Goal: Check status: Check status

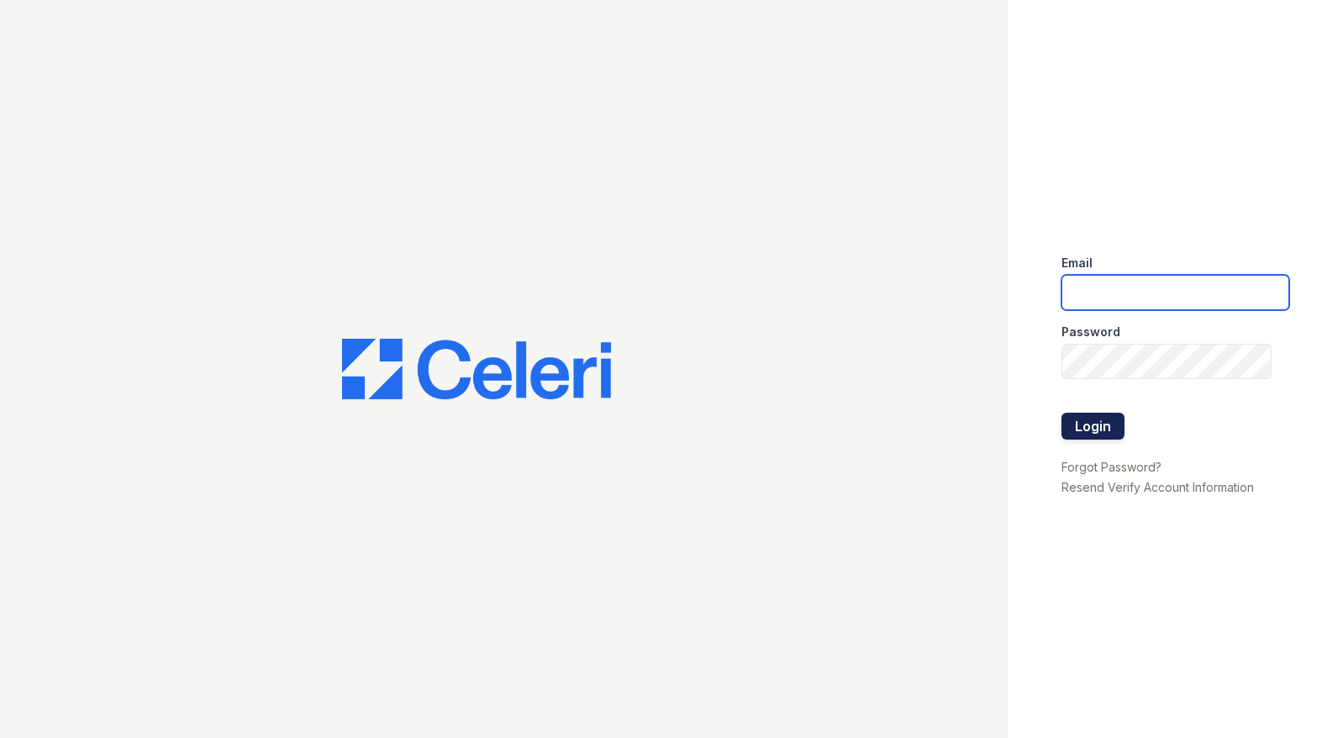
type input "Renewwaltham@trinity-pm.com"
click at [1098, 428] on button "Login" at bounding box center [1092, 426] width 63 height 27
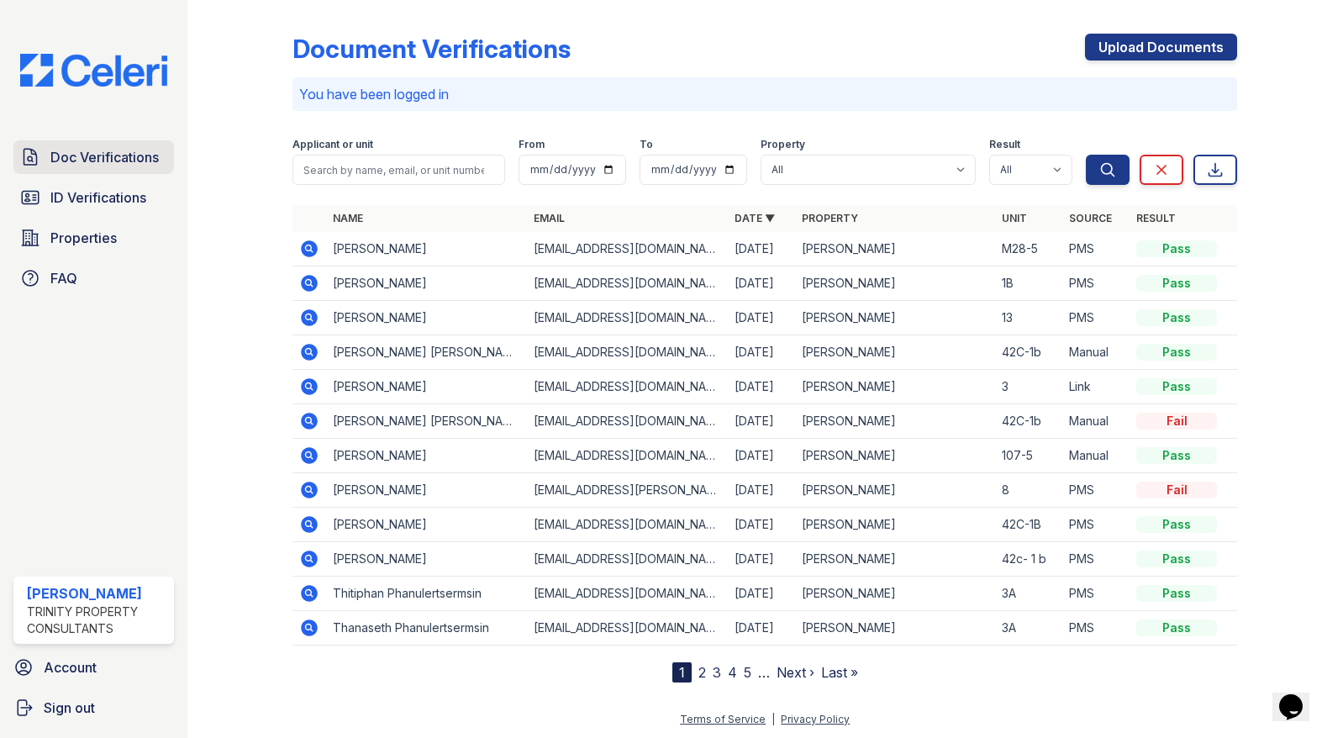
click at [121, 152] on span "Doc Verifications" at bounding box center [104, 157] width 108 height 20
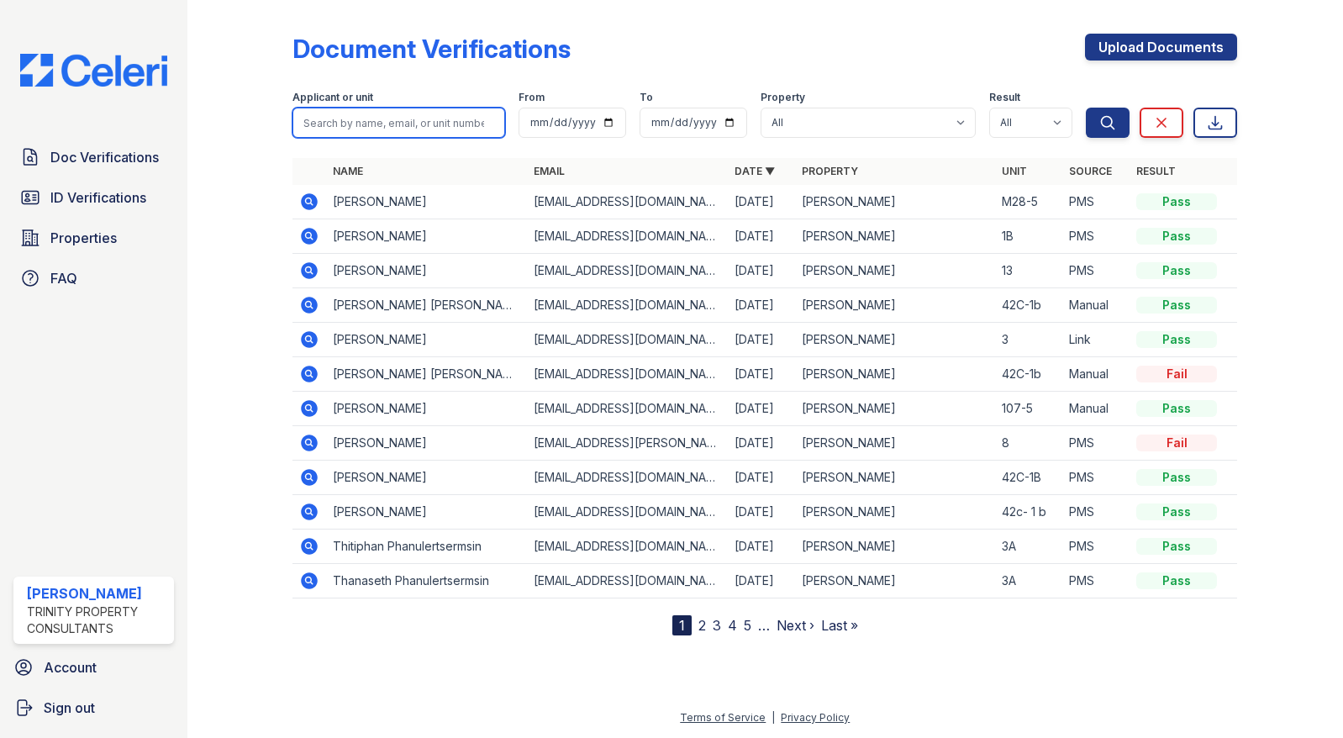
click at [362, 124] on input "search" at bounding box center [398, 123] width 213 height 30
type input "jean baron"
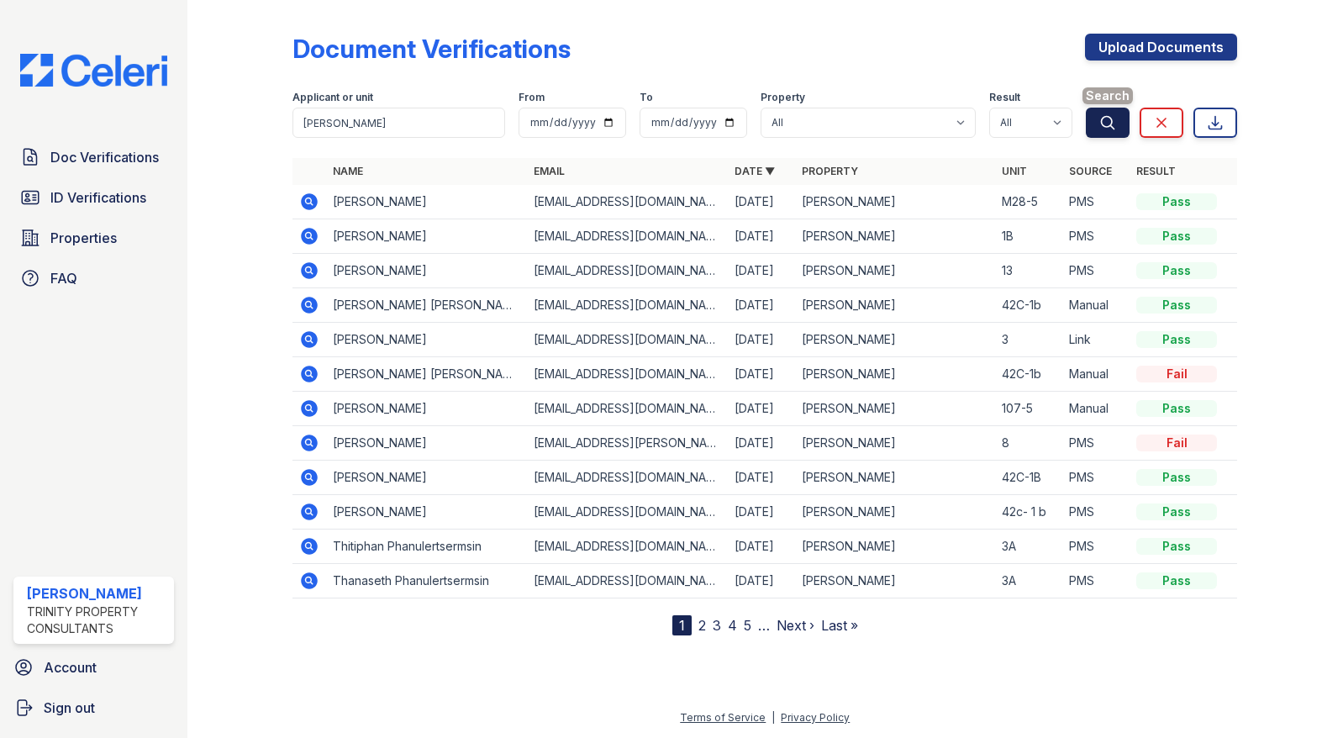
click at [1097, 124] on button "Search" at bounding box center [1108, 123] width 44 height 30
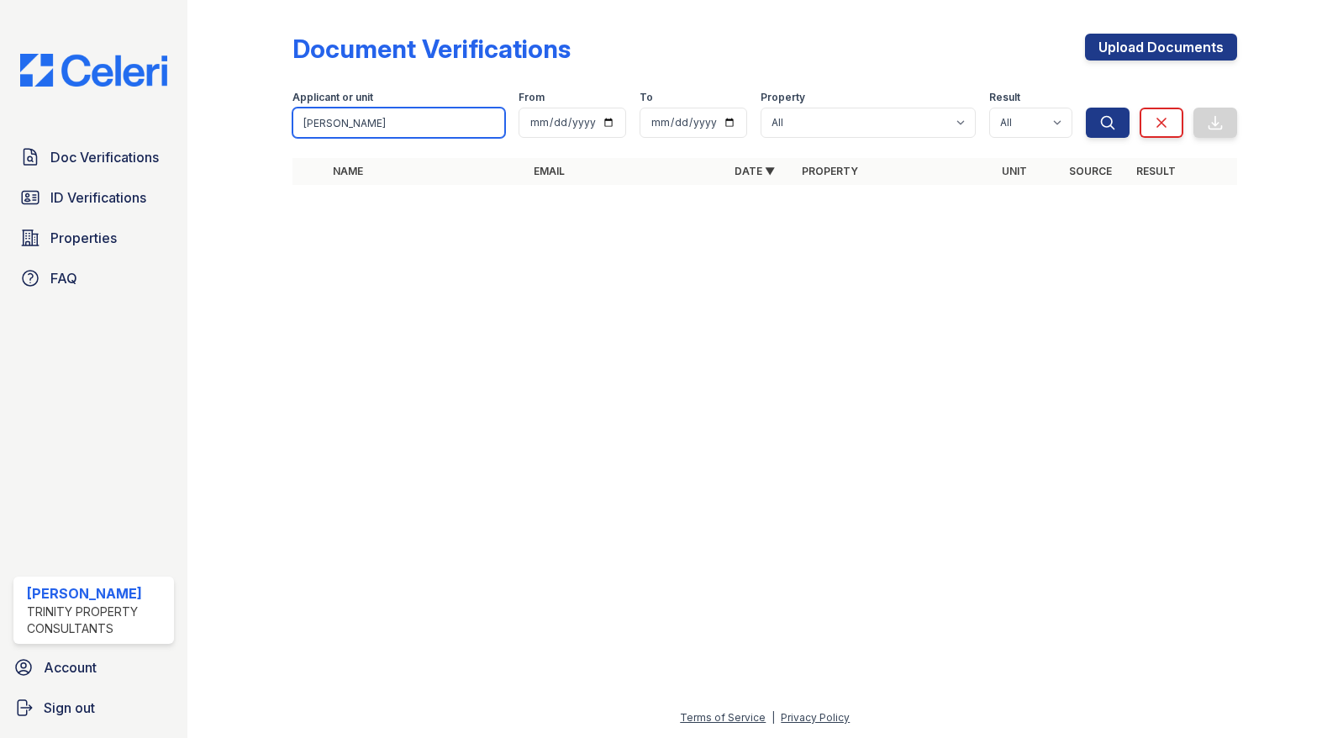
click at [399, 124] on input "jean baron" at bounding box center [398, 123] width 213 height 30
type input "JEAN BARON"
click at [150, 152] on span "Doc Verifications" at bounding box center [104, 157] width 108 height 20
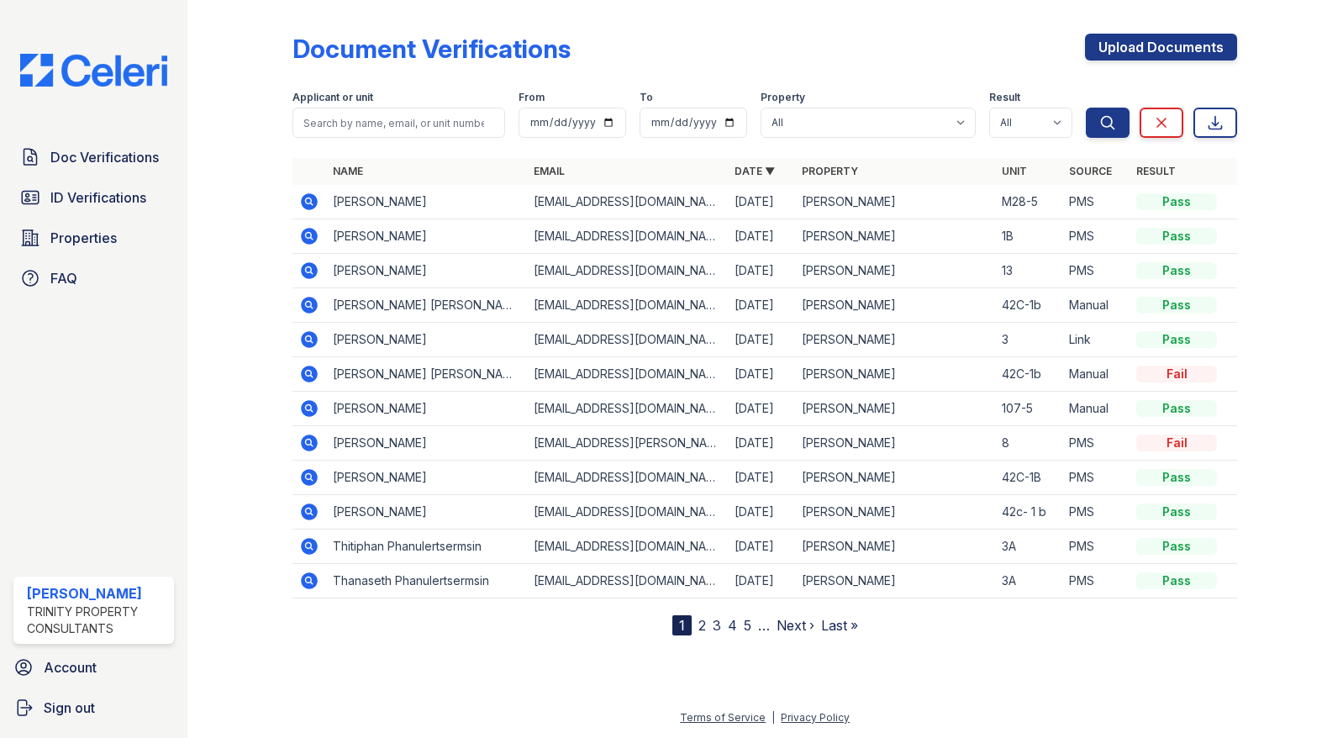
click at [310, 443] on icon at bounding box center [309, 441] width 4 height 4
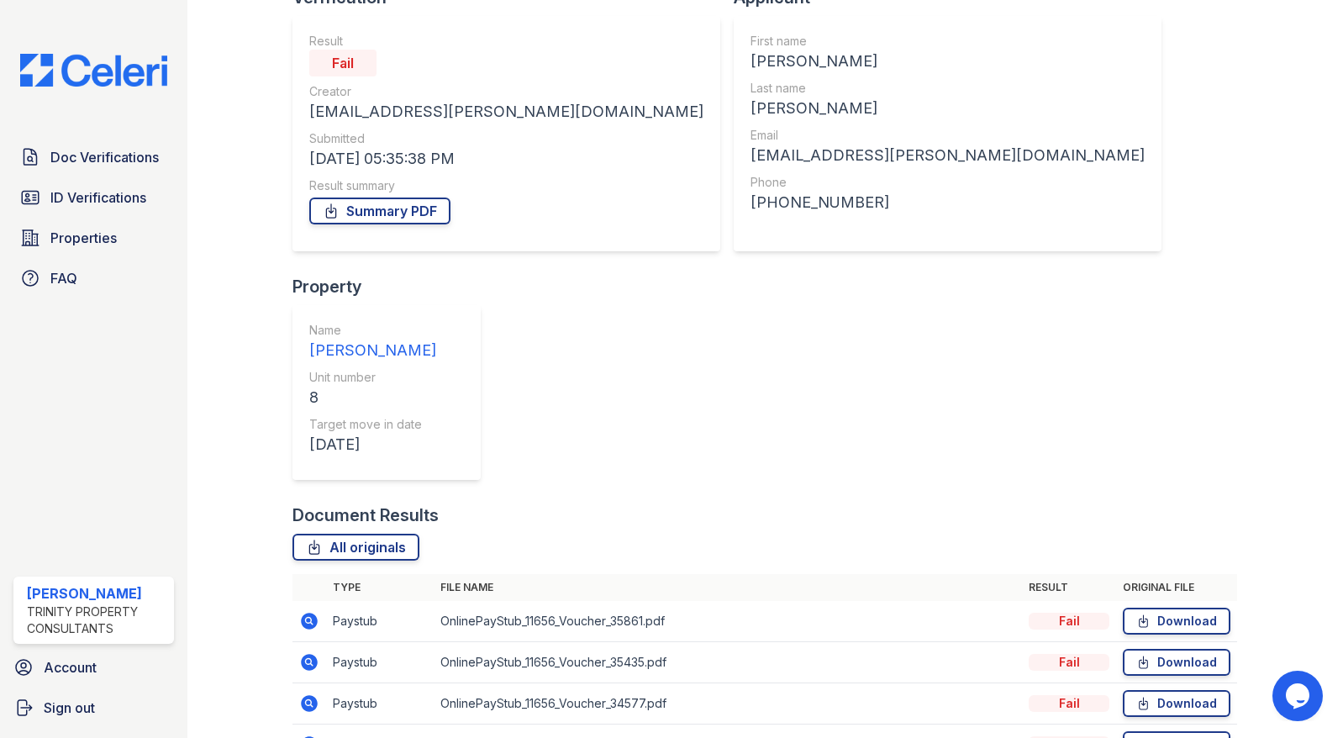
scroll to position [168, 0]
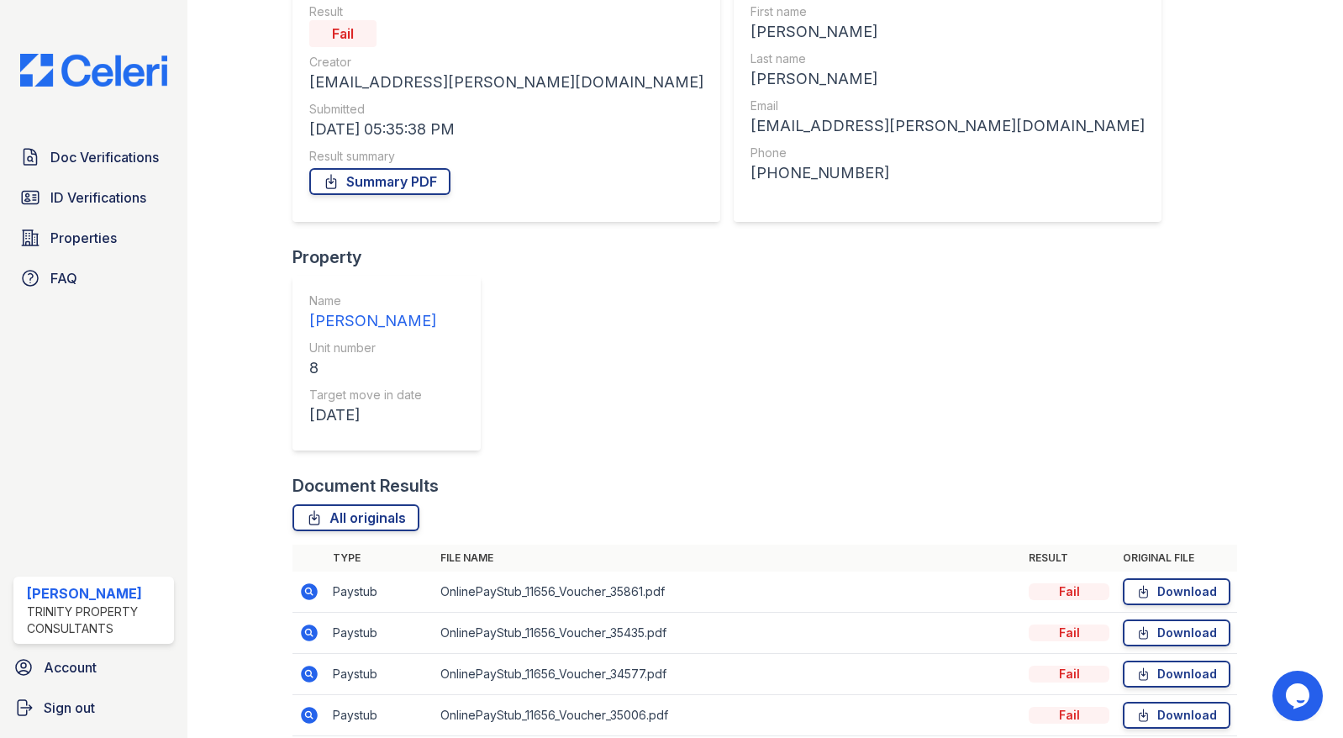
drag, startPoint x: 354, startPoint y: 529, endPoint x: 343, endPoint y: 534, distance: 12.0
drag, startPoint x: 343, startPoint y: 534, endPoint x: 315, endPoint y: 527, distance: 28.7
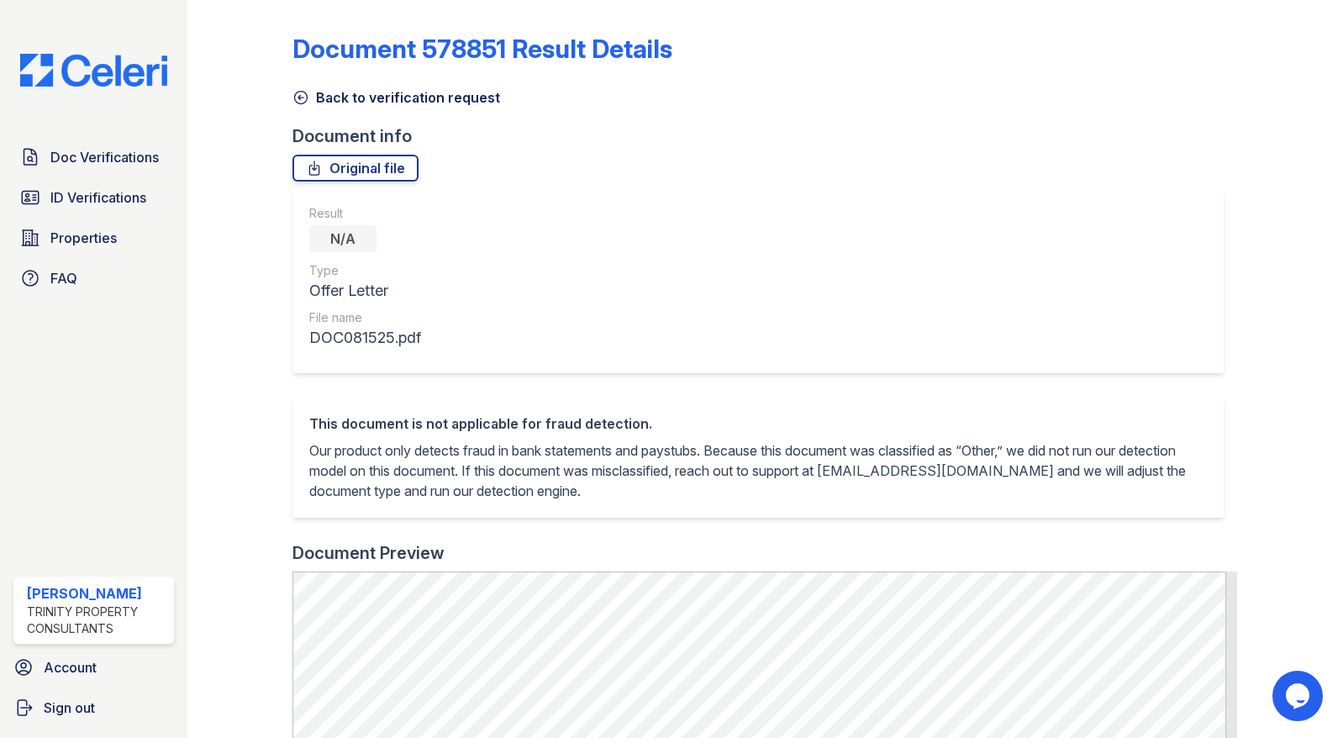
click at [642, 180] on div "Original file" at bounding box center [764, 168] width 944 height 27
click at [129, 150] on span "Doc Verifications" at bounding box center [104, 157] width 108 height 20
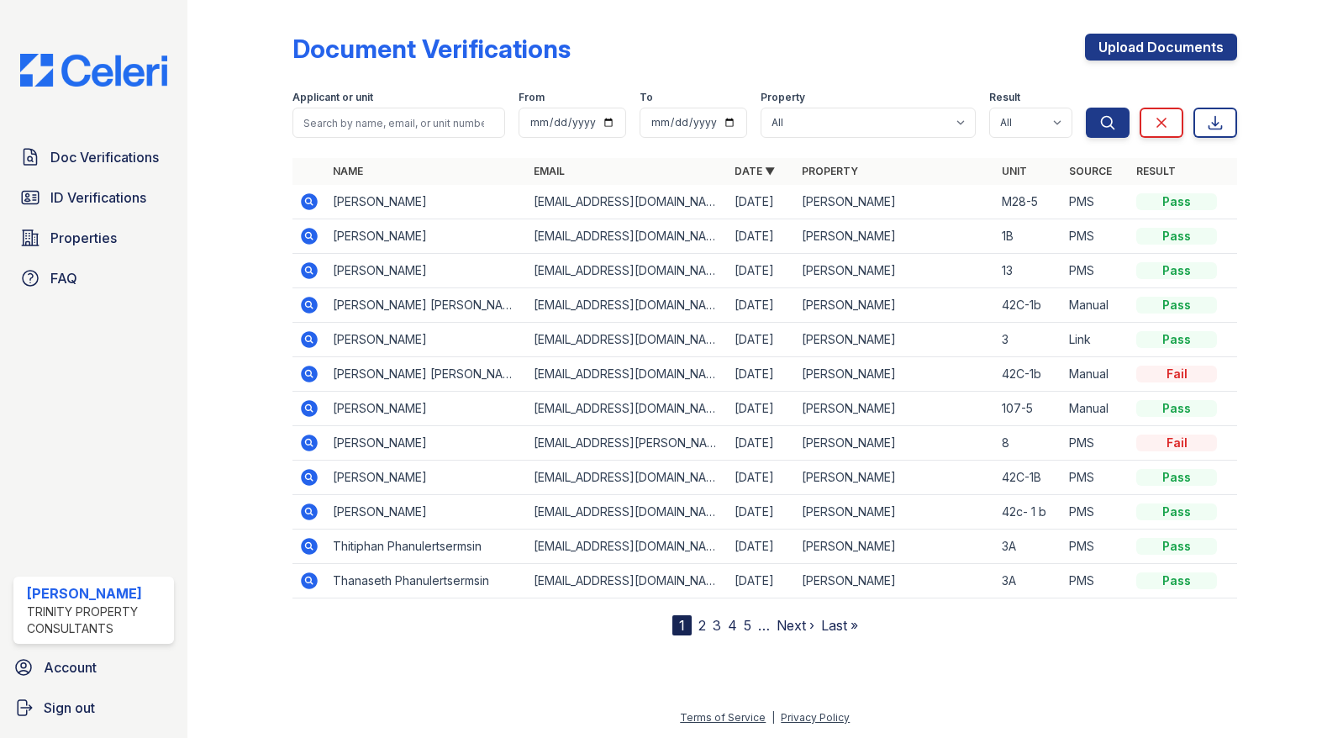
click at [341, 444] on td "Celeste Riley" at bounding box center [426, 443] width 201 height 34
click at [313, 439] on icon at bounding box center [310, 442] width 17 height 17
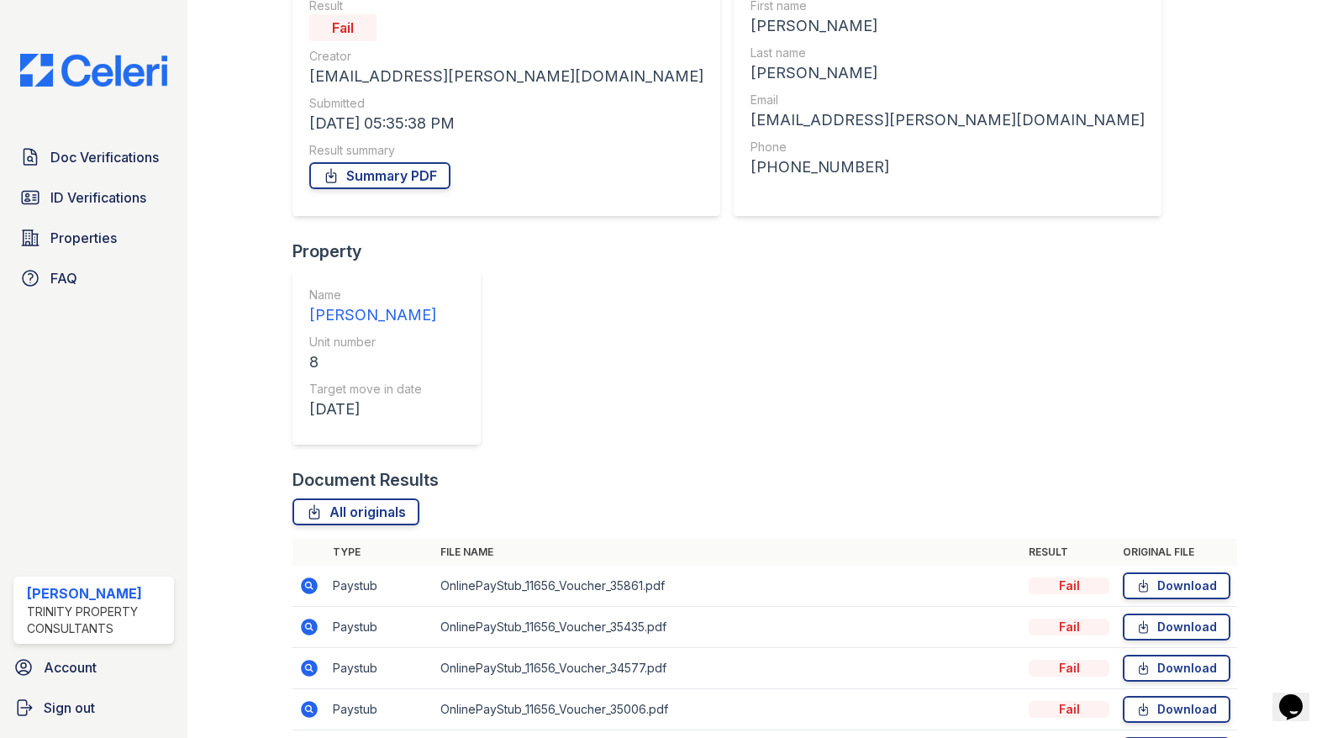
scroll to position [176, 0]
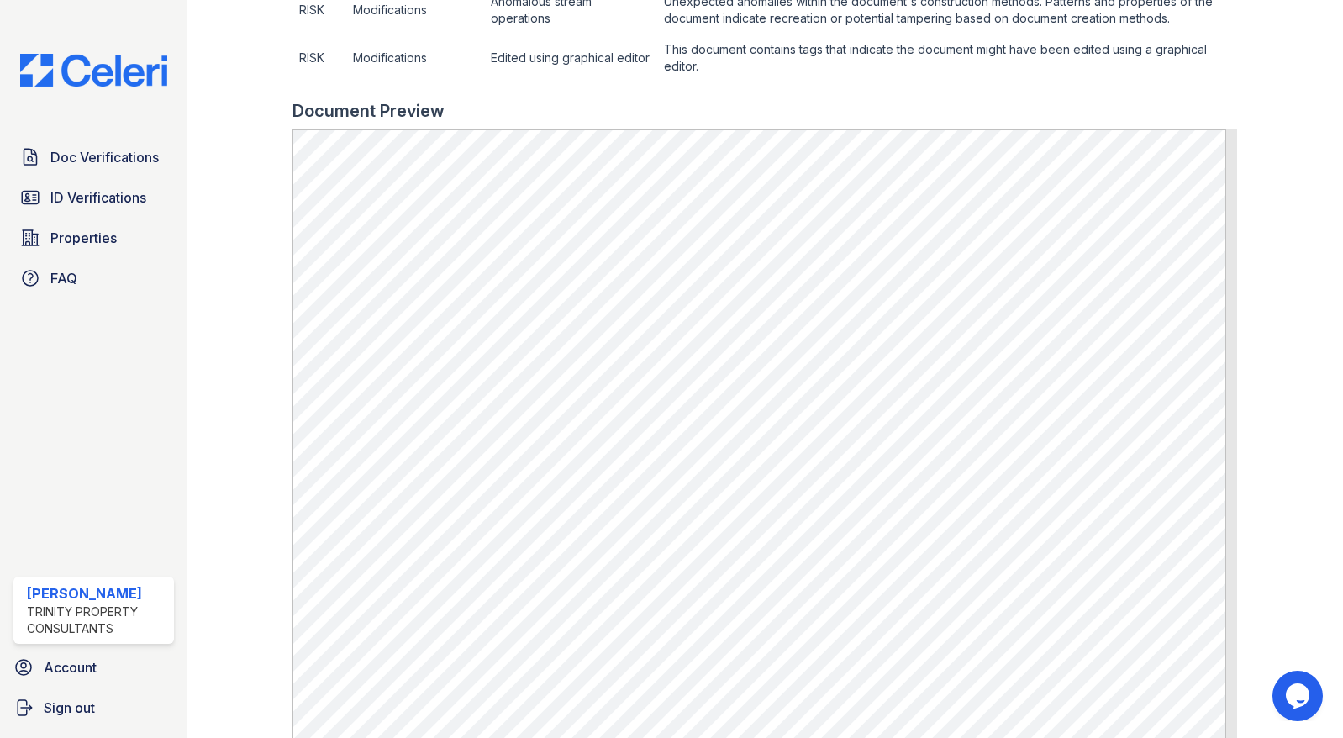
scroll to position [420, 0]
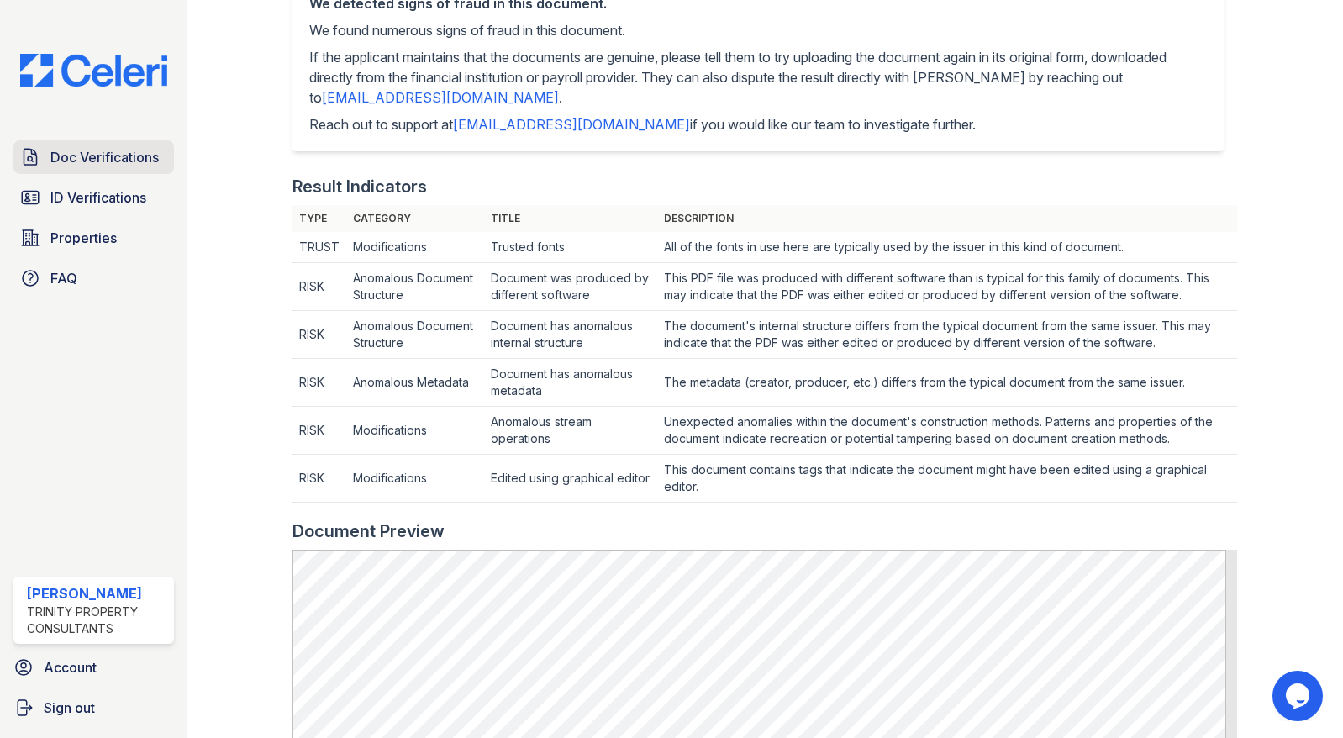
click at [124, 157] on span "Doc Verifications" at bounding box center [104, 157] width 108 height 20
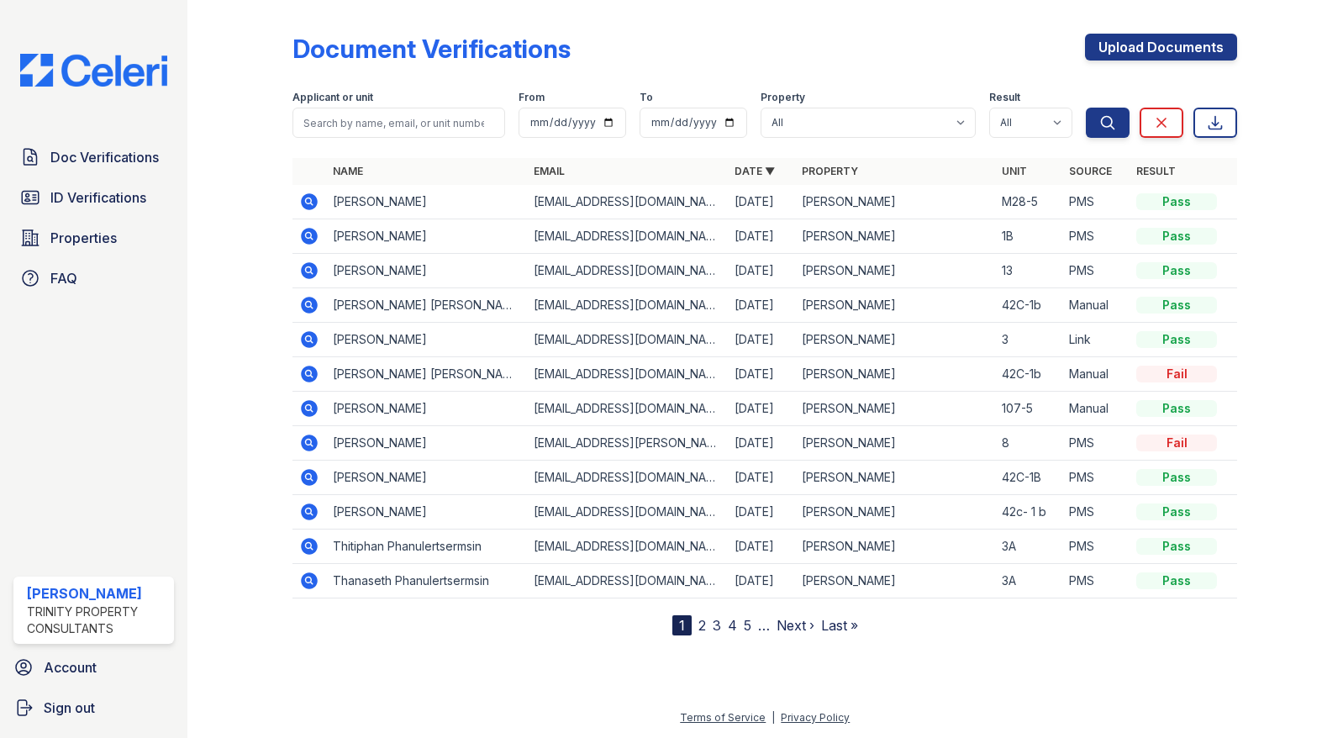
click at [302, 546] on icon at bounding box center [310, 546] width 17 height 17
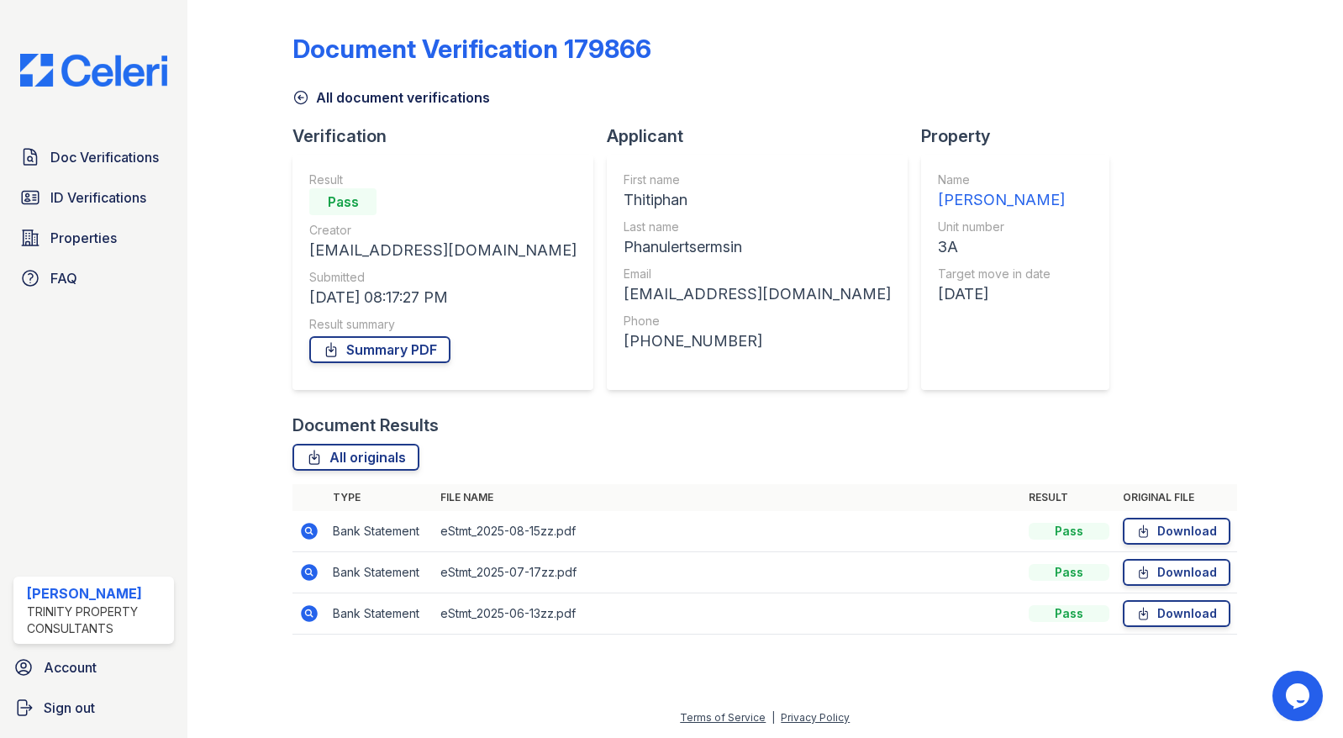
click at [373, 537] on td "Bank Statement" at bounding box center [380, 531] width 108 height 41
click at [373, 529] on td "Bank Statement" at bounding box center [380, 531] width 108 height 41
drag, startPoint x: 373, startPoint y: 529, endPoint x: 311, endPoint y: 534, distance: 62.4
click at [311, 534] on icon at bounding box center [310, 531] width 17 height 17
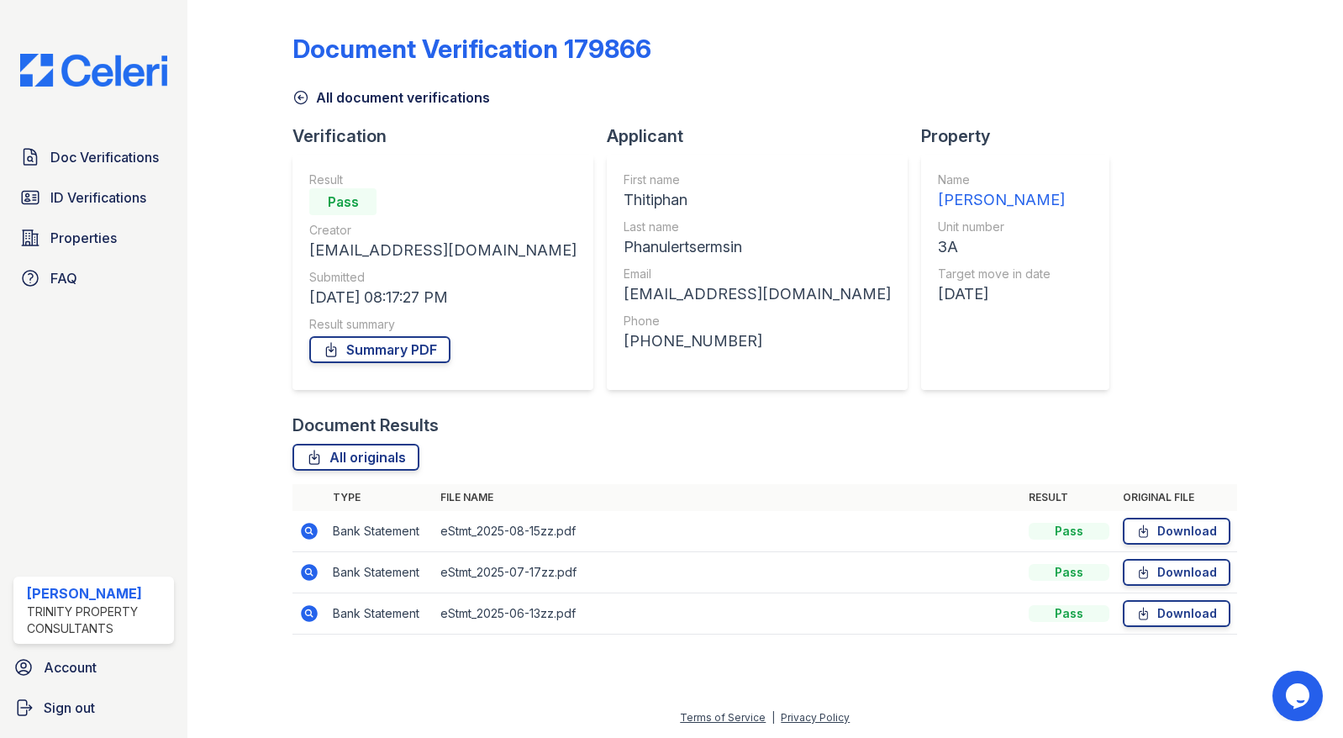
click at [314, 574] on icon at bounding box center [310, 572] width 17 height 17
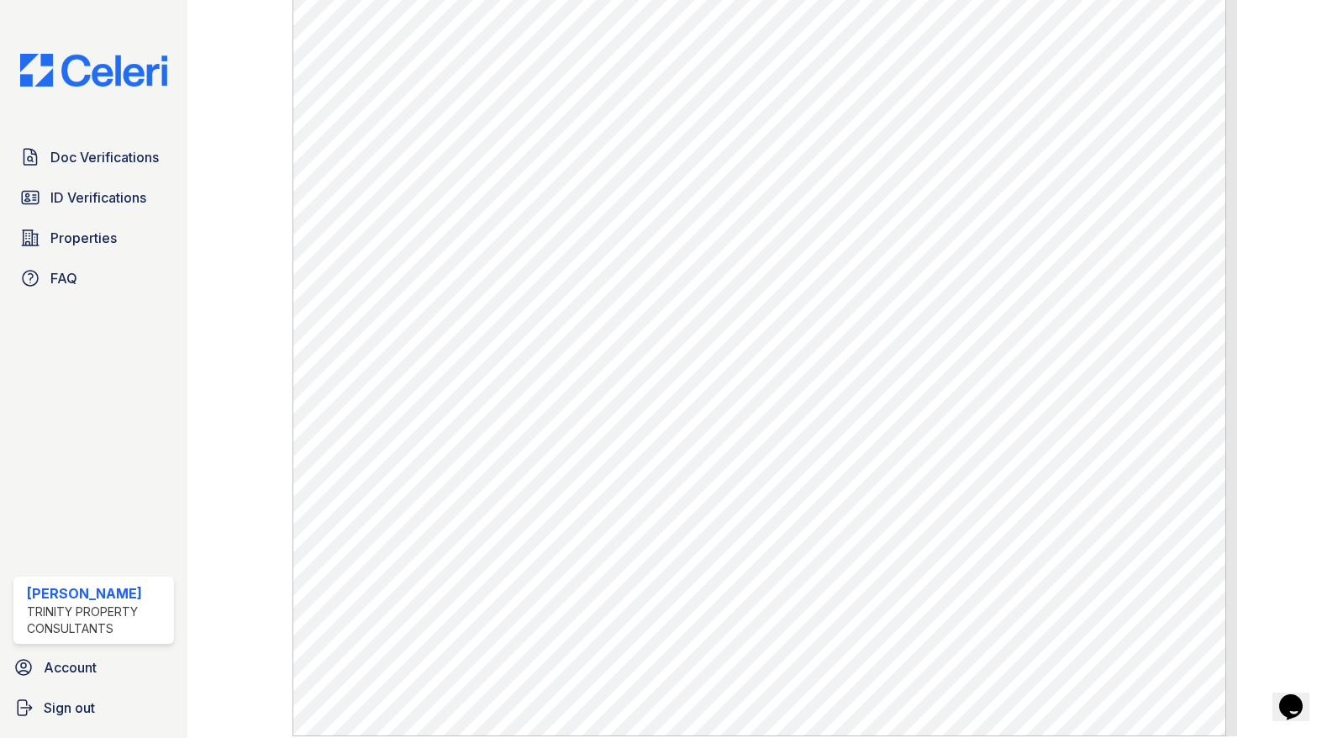
scroll to position [840, 0]
click at [125, 157] on span "Doc Verifications" at bounding box center [104, 157] width 108 height 20
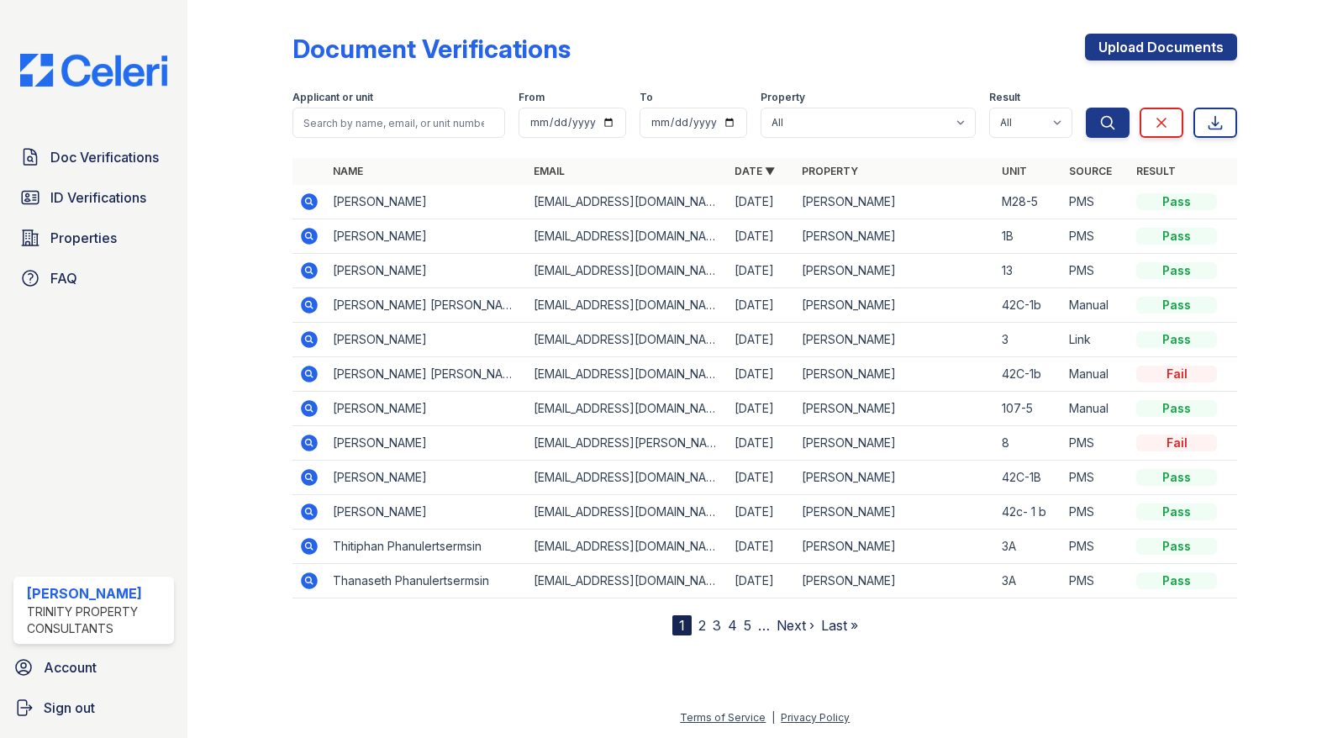
click at [303, 580] on icon at bounding box center [310, 580] width 17 height 17
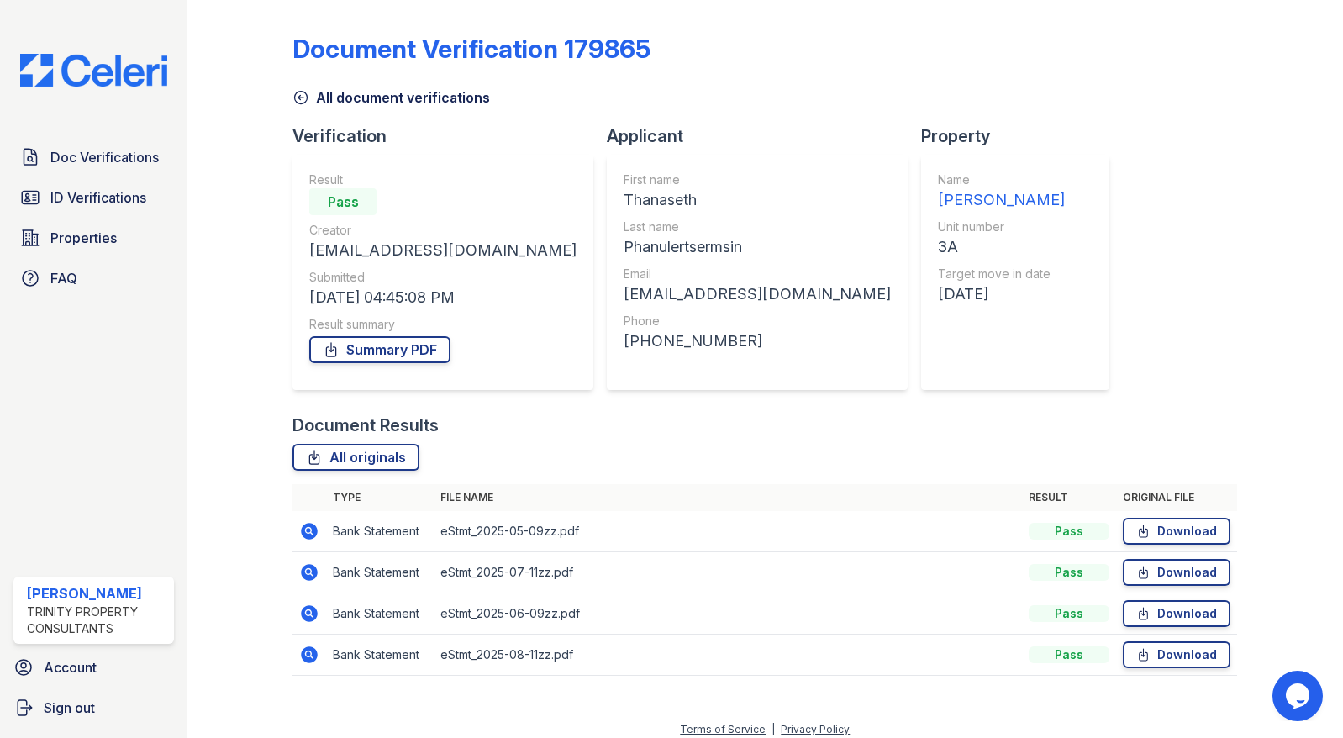
scroll to position [12, 0]
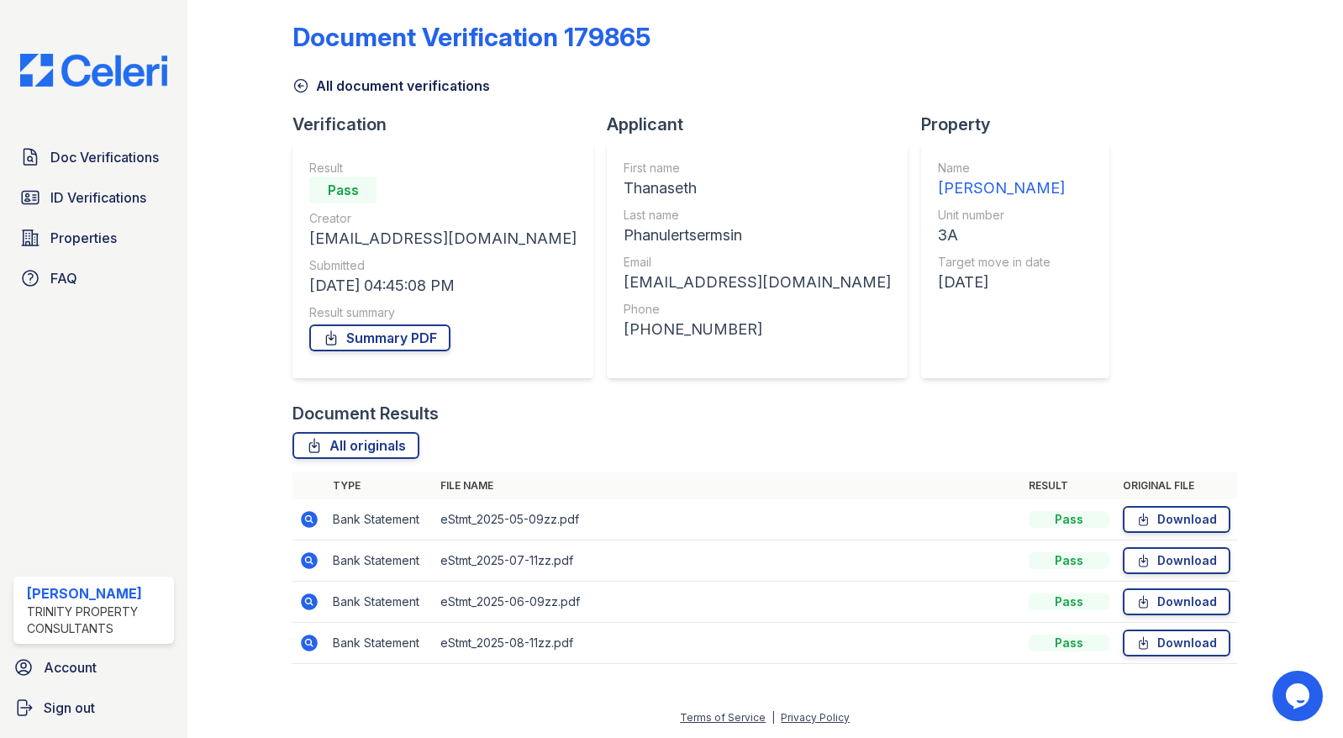
click at [359, 518] on td "Bank Statement" at bounding box center [380, 519] width 108 height 41
click at [307, 516] on icon at bounding box center [309, 519] width 20 height 20
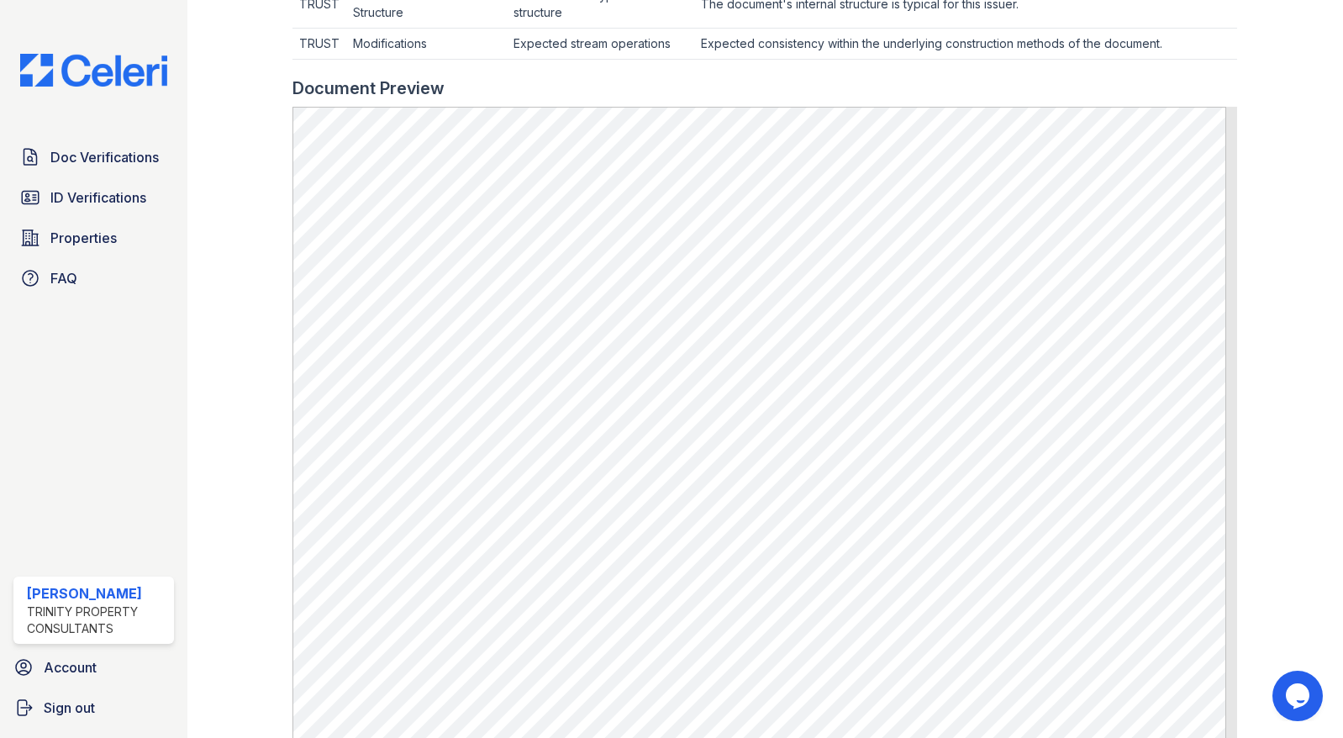
scroll to position [756, 0]
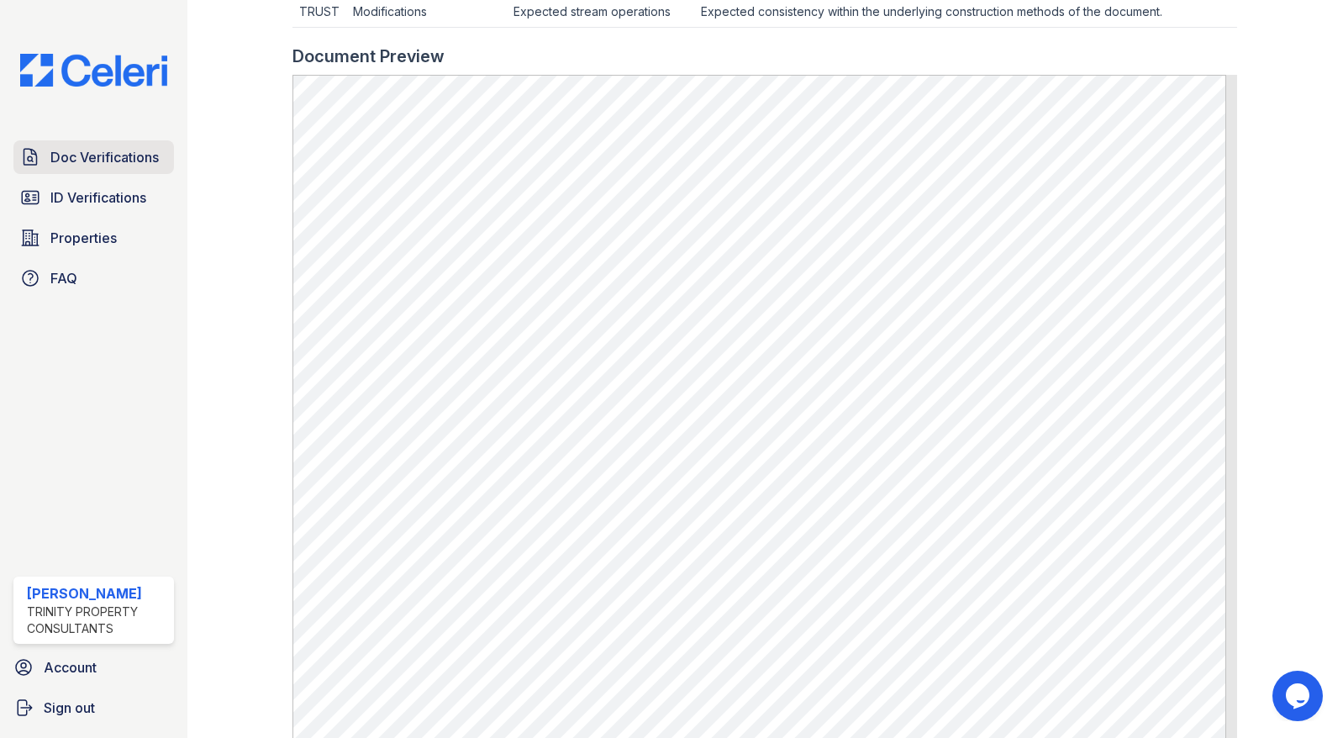
click at [117, 159] on span "Doc Verifications" at bounding box center [104, 157] width 108 height 20
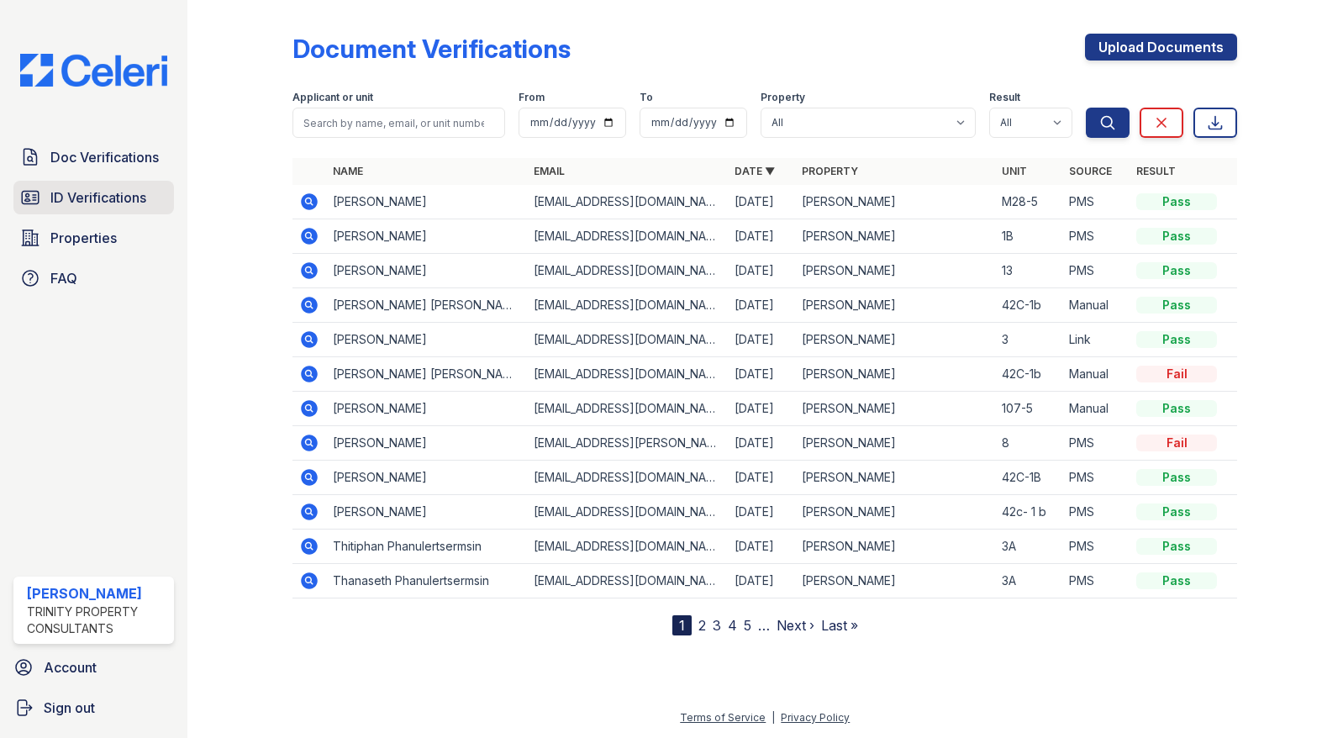
click at [118, 196] on span "ID Verifications" at bounding box center [98, 197] width 96 height 20
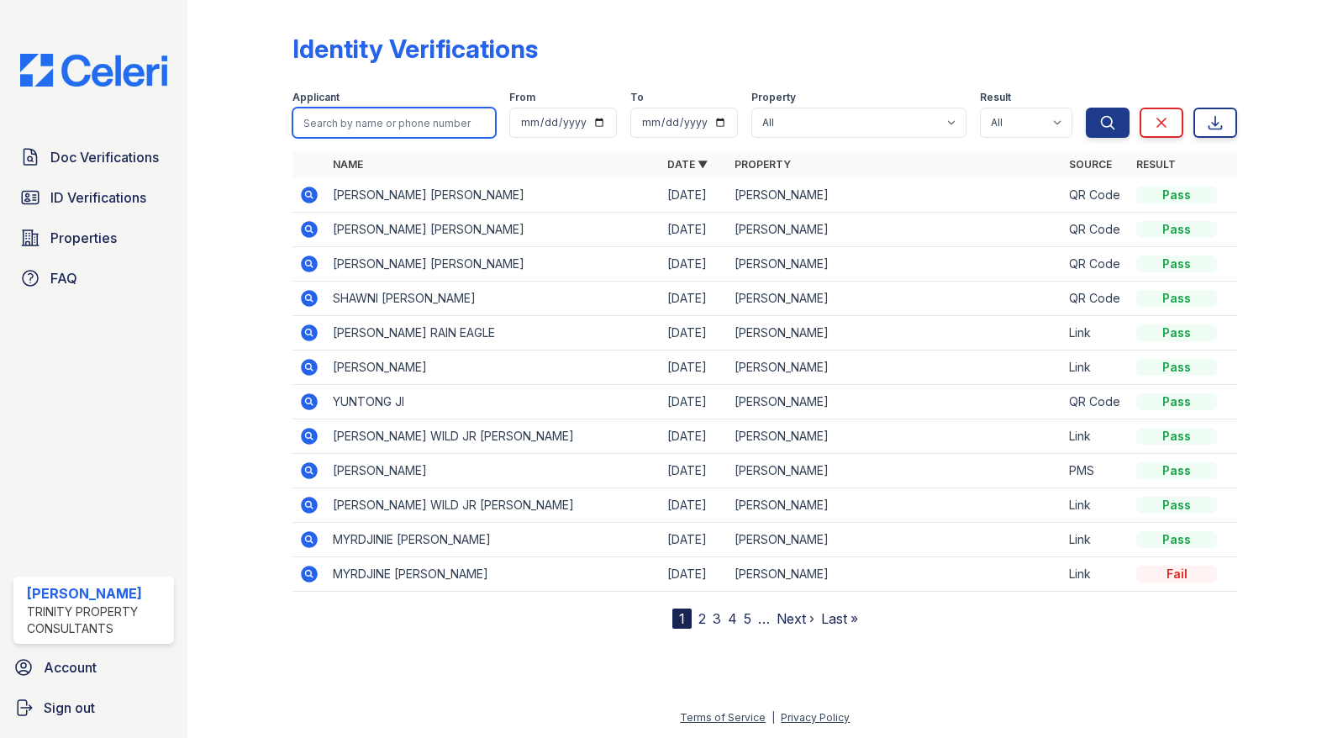
click at [365, 125] on input "search" at bounding box center [393, 123] width 203 height 30
type input "[PERSON_NAME]"
click at [1086, 108] on button "Search" at bounding box center [1108, 123] width 44 height 30
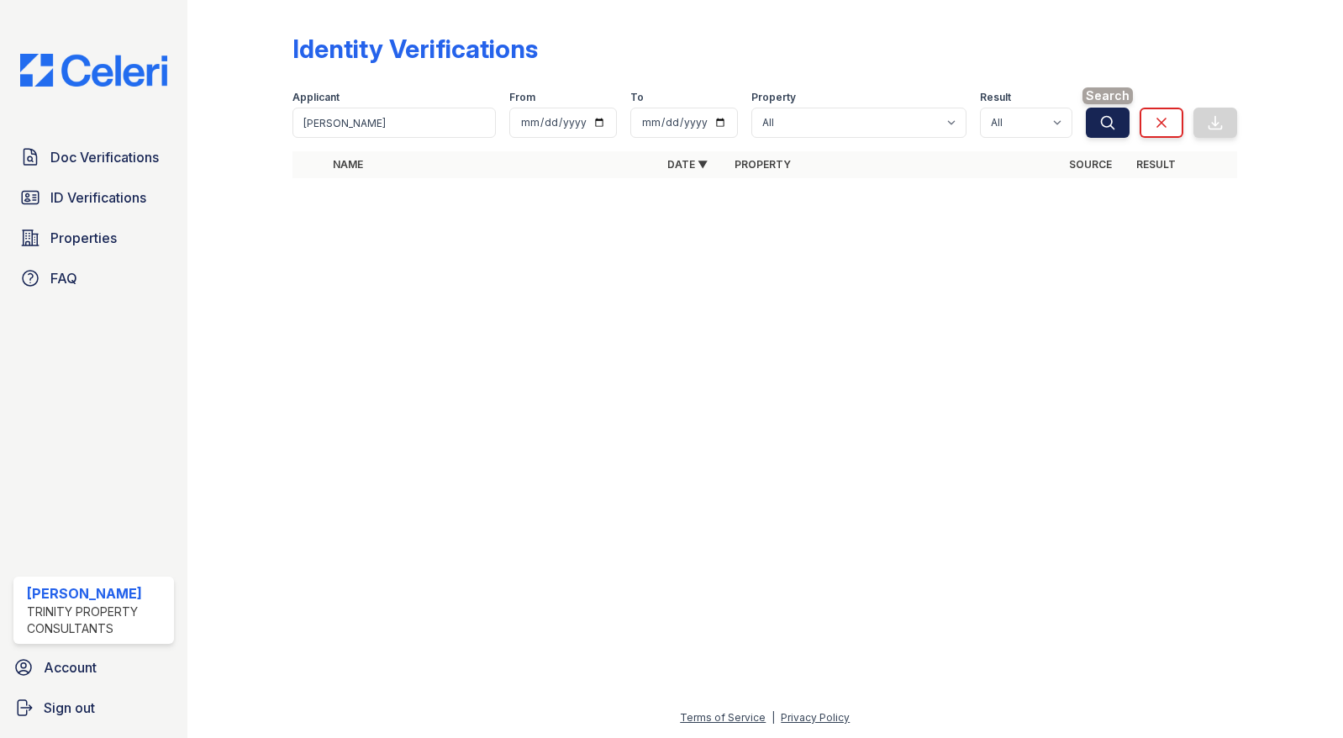
click at [1119, 124] on button "Search" at bounding box center [1108, 123] width 44 height 30
drag, startPoint x: 362, startPoint y: 129, endPoint x: 260, endPoint y: 129, distance: 101.7
click at [260, 128] on div "Identity Verifications Filter Applicant celeste riley From To Property All ReNe…" at bounding box center [765, 111] width 1102 height 222
click at [374, 116] on input "celest" at bounding box center [393, 123] width 203 height 30
drag, startPoint x: 385, startPoint y: 118, endPoint x: 156, endPoint y: 124, distance: 228.6
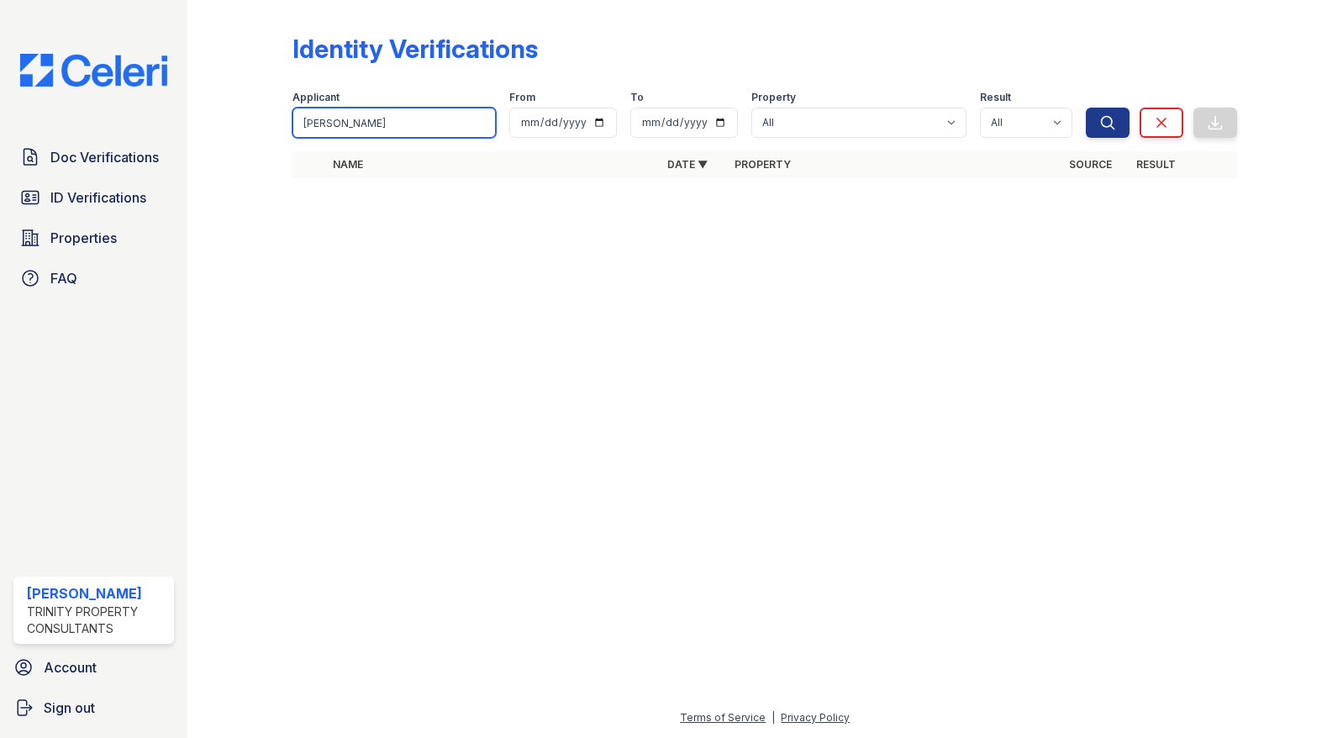
click at [156, 124] on div "Doc Verifications ID Verifications Properties FAQ ReNew Waltham Trinity Propert…" at bounding box center [671, 369] width 1343 height 738
type input "celest"
click at [119, 160] on span "Doc Verifications" at bounding box center [104, 157] width 108 height 20
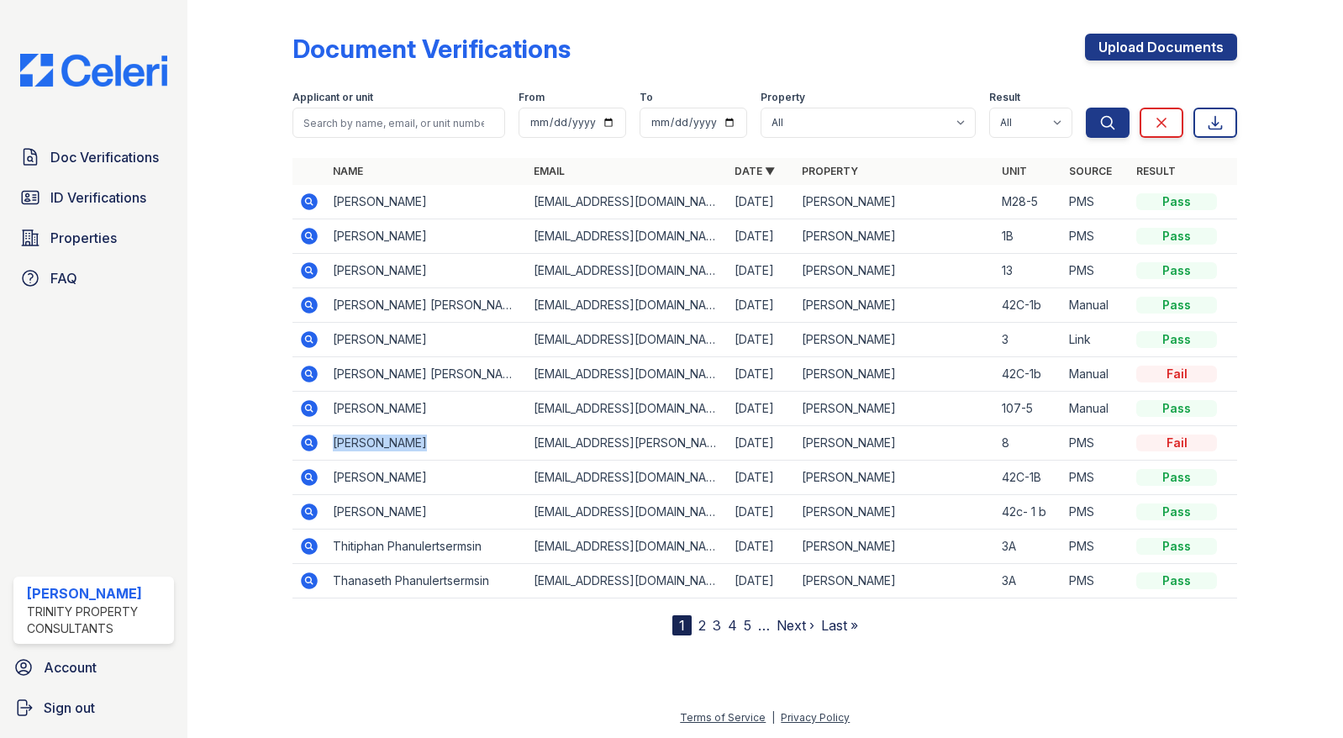
drag, startPoint x: 411, startPoint y: 441, endPoint x: 312, endPoint y: 438, distance: 99.2
click at [312, 438] on tr "Celeste Riley celestej.riley@gmail.com 08/20/25 ReNew Waltham 8 PMS Fail" at bounding box center [764, 443] width 944 height 34
drag, startPoint x: 312, startPoint y: 438, endPoint x: 375, endPoint y: 451, distance: 64.4
copy td "Celeste Riley"
click at [339, 116] on input "search" at bounding box center [398, 123] width 213 height 30
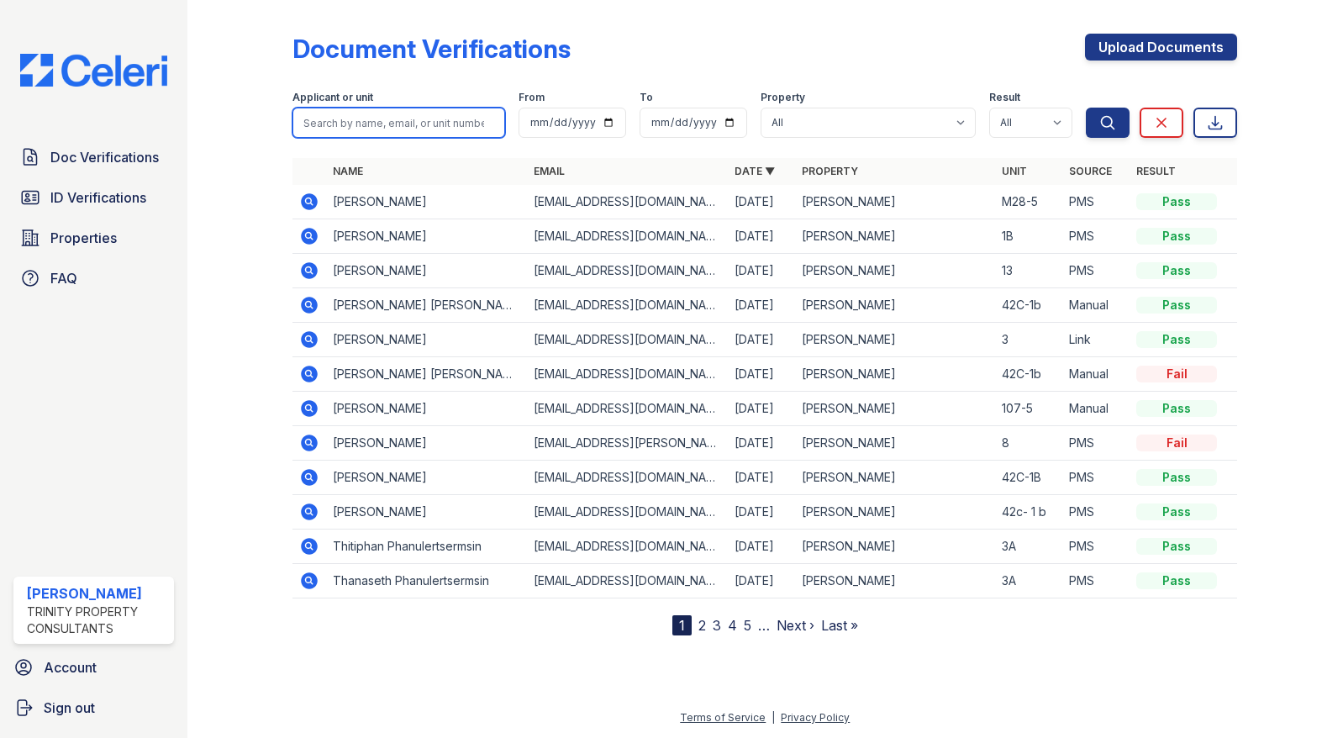
paste input "Celeste Riley"
type input "Celeste Riley"
drag, startPoint x: 1111, startPoint y: 120, endPoint x: 135, endPoint y: 129, distance: 975.5
click at [149, 129] on div "Doc Verifications ID Verifications Properties FAQ ReNew Waltham Trinity Propert…" at bounding box center [671, 369] width 1343 height 738
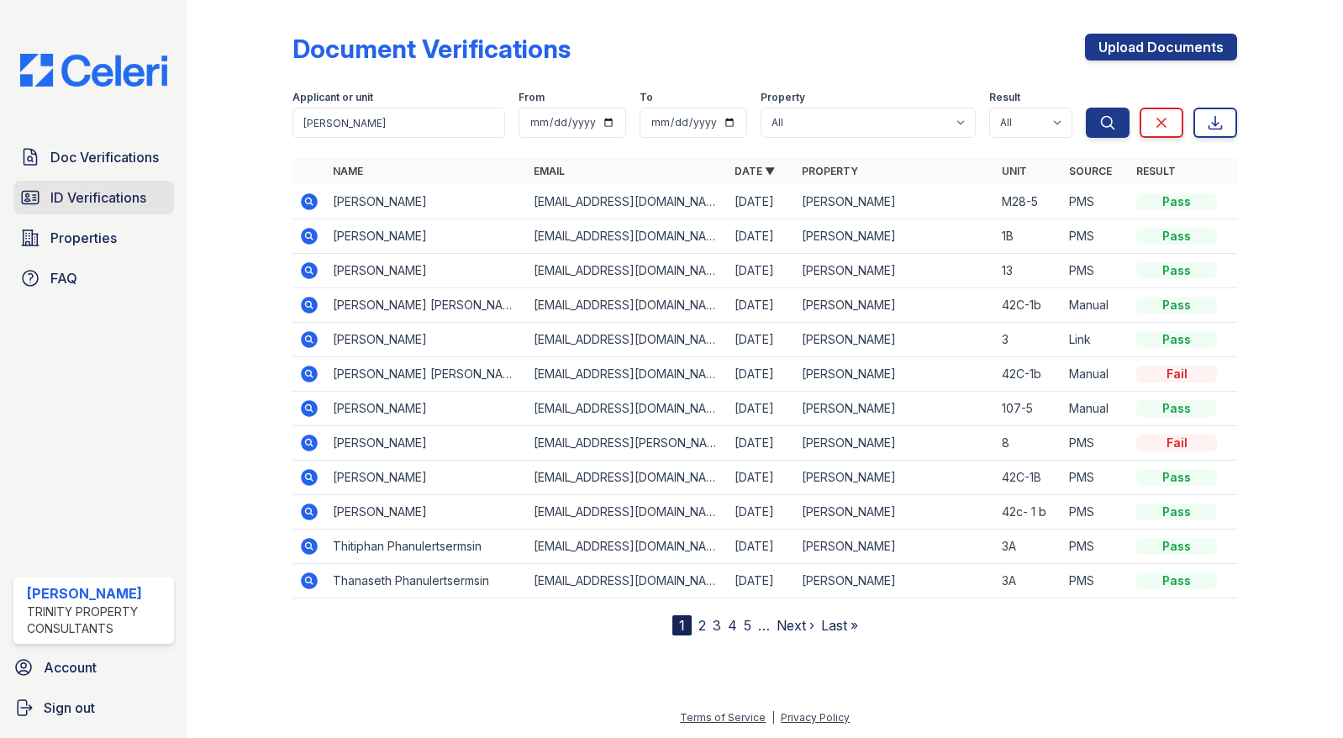
click at [88, 201] on span "ID Verifications" at bounding box center [98, 197] width 96 height 20
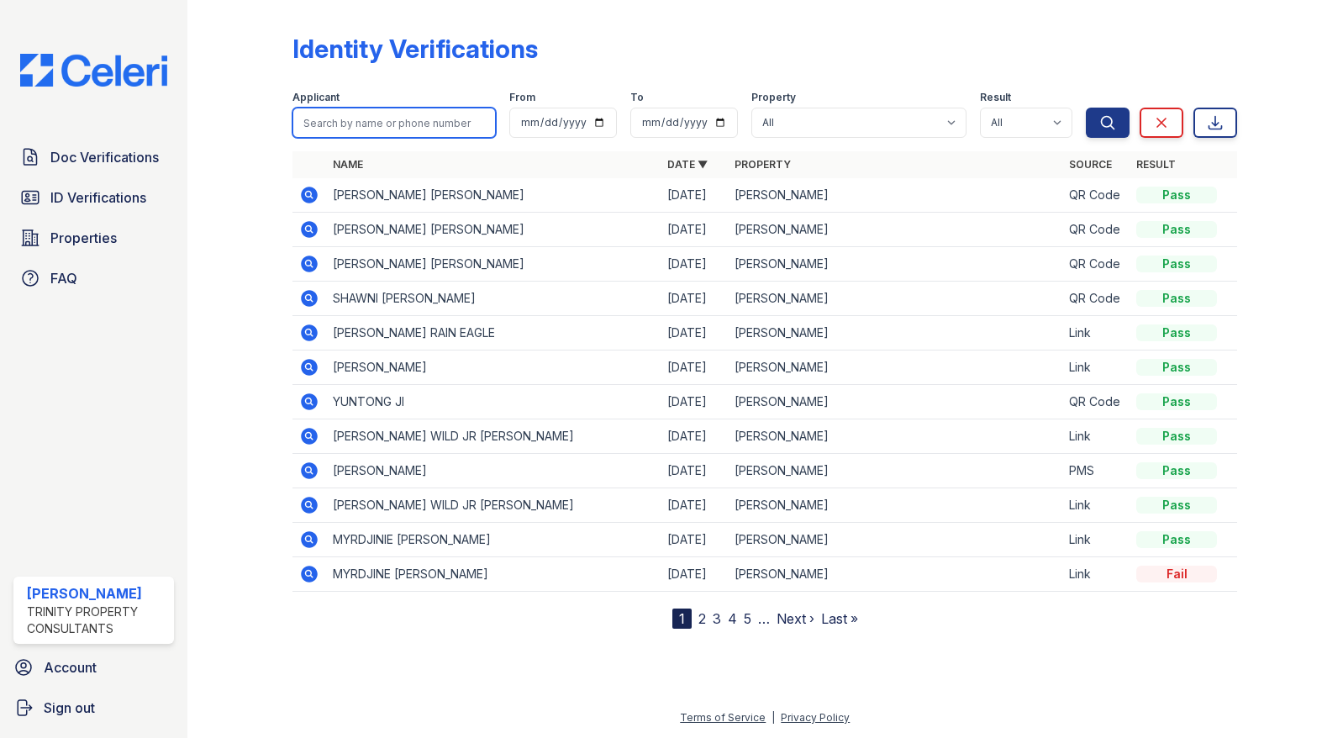
click at [335, 111] on input "search" at bounding box center [393, 123] width 203 height 30
paste input "Celeste Riley"
type input "Celeste Riley"
click at [1097, 121] on button "Search" at bounding box center [1108, 123] width 44 height 30
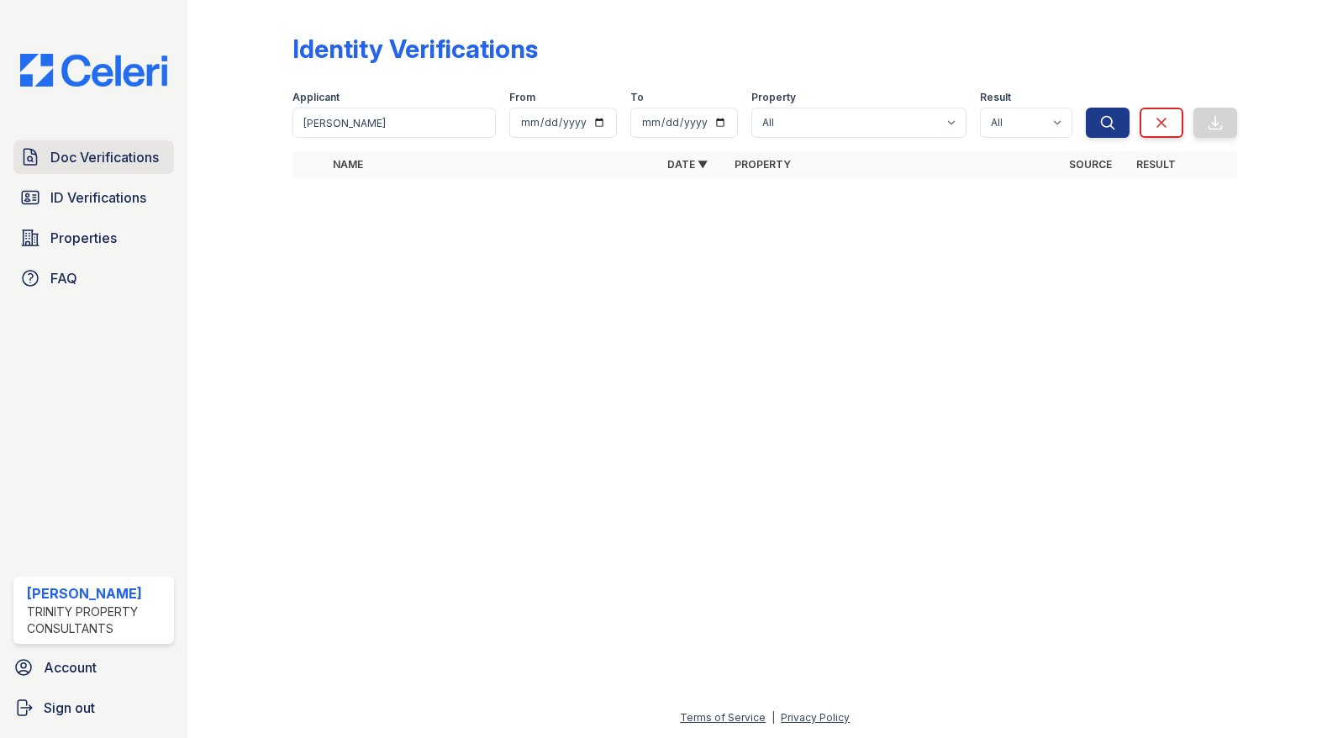
click at [139, 152] on span "Doc Verifications" at bounding box center [104, 157] width 108 height 20
